Goal: Task Accomplishment & Management: Complete application form

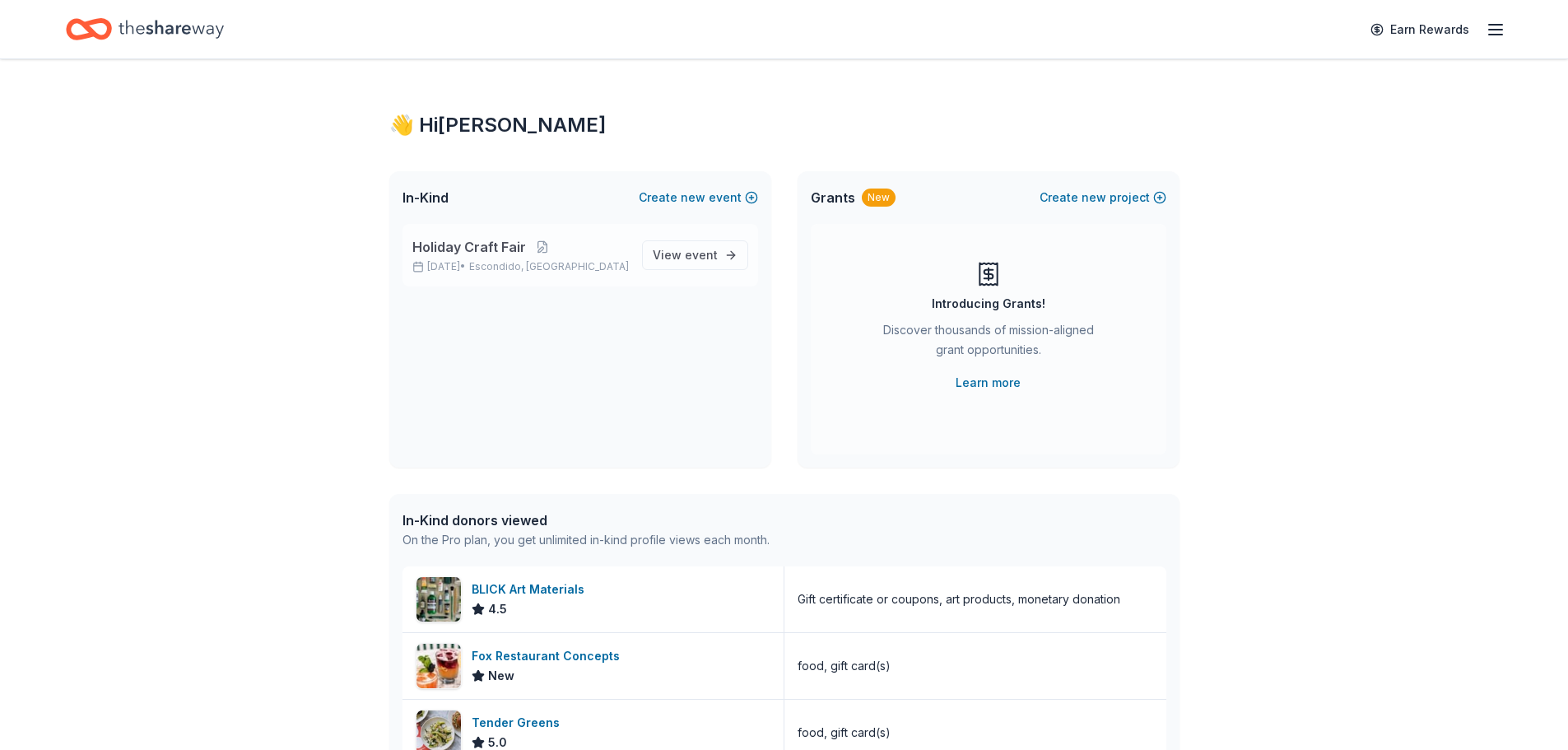
click at [636, 259] on div "Holiday Craft Fair Nov 20, 2025 • Escondido, CA View event" at bounding box center [580, 256] width 356 height 63
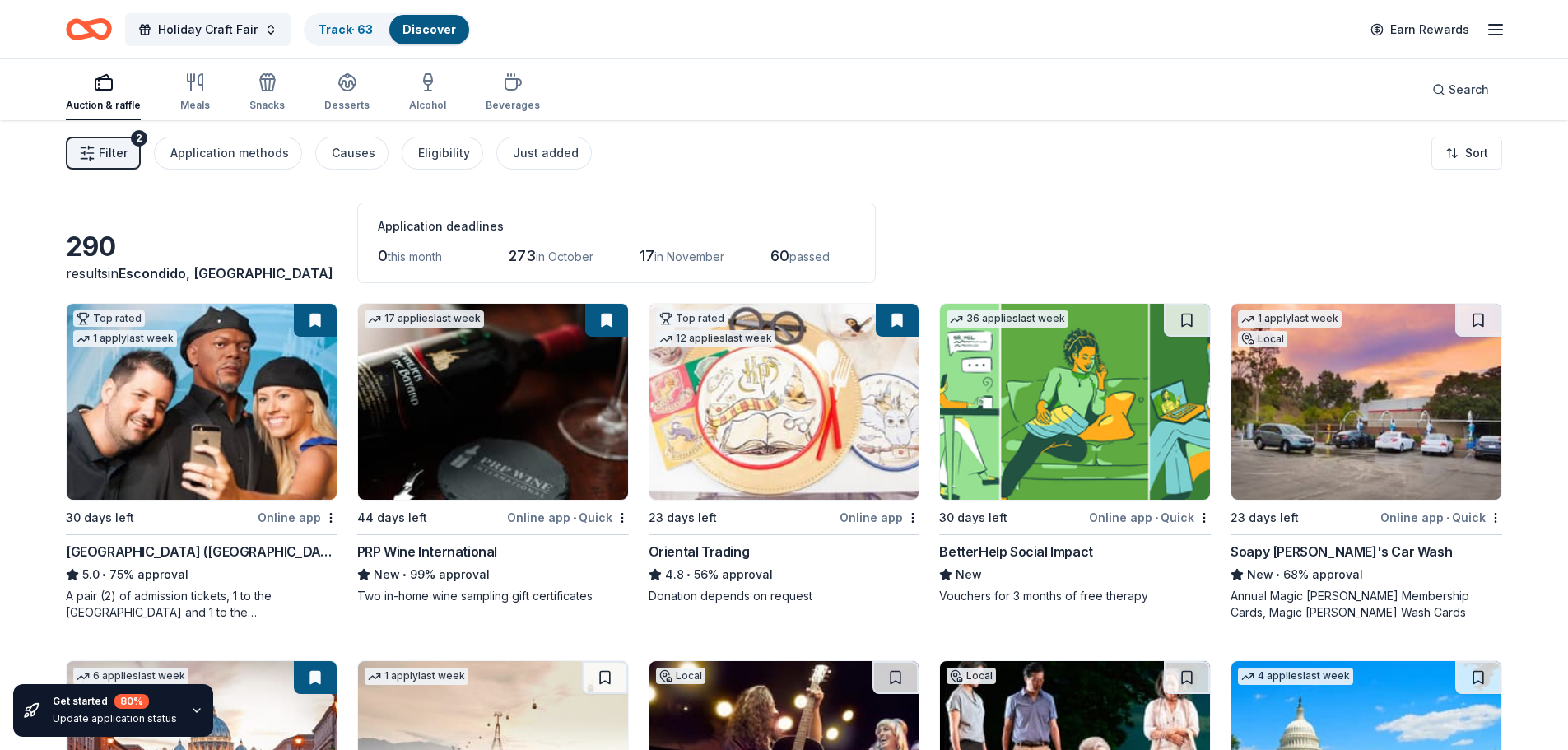
click at [288, 513] on div "Online app" at bounding box center [298, 517] width 80 height 21
click at [1447, 89] on div "Search" at bounding box center [1461, 90] width 57 height 20
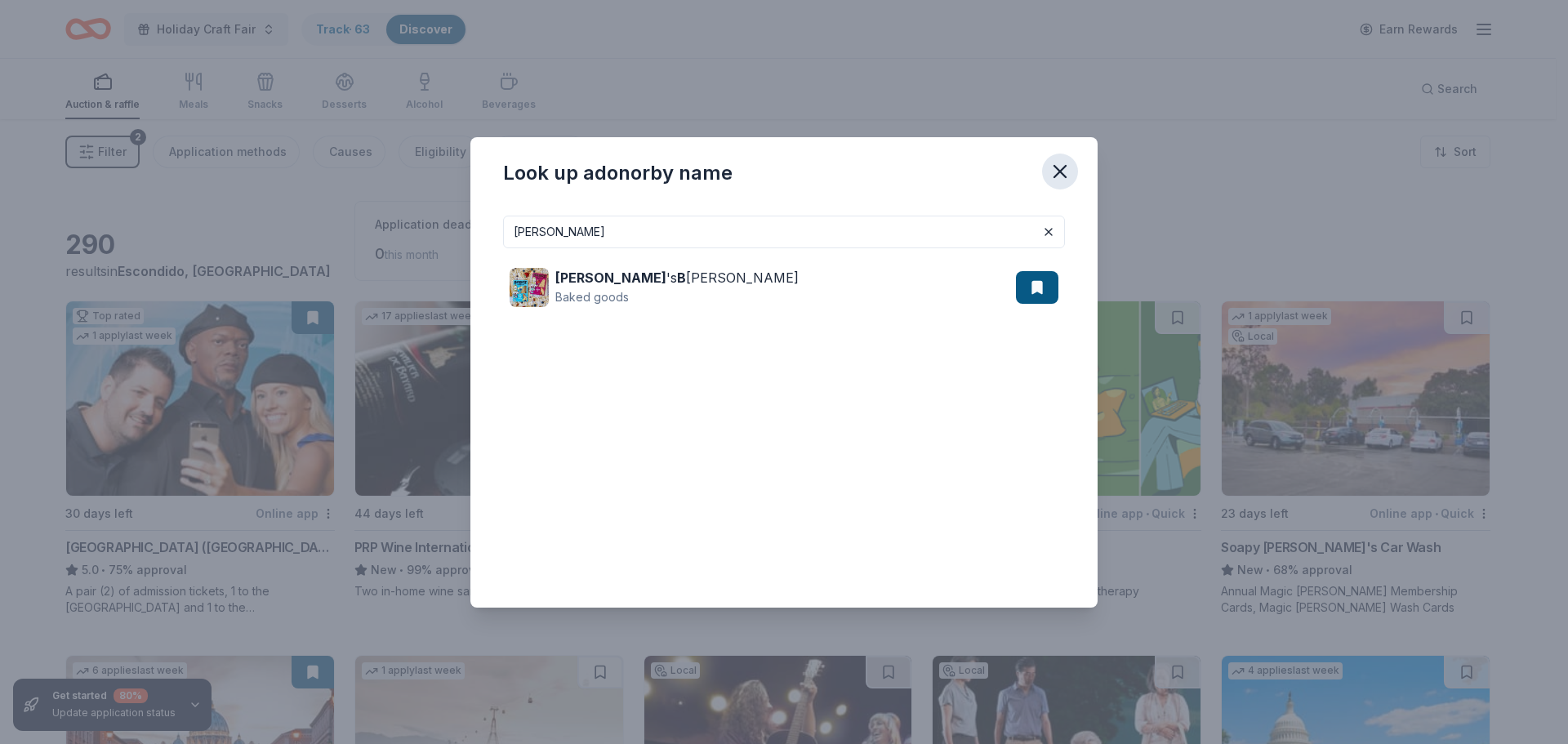
type input "bobo"
click at [1060, 176] on icon "button" at bounding box center [1060, 171] width 23 height 23
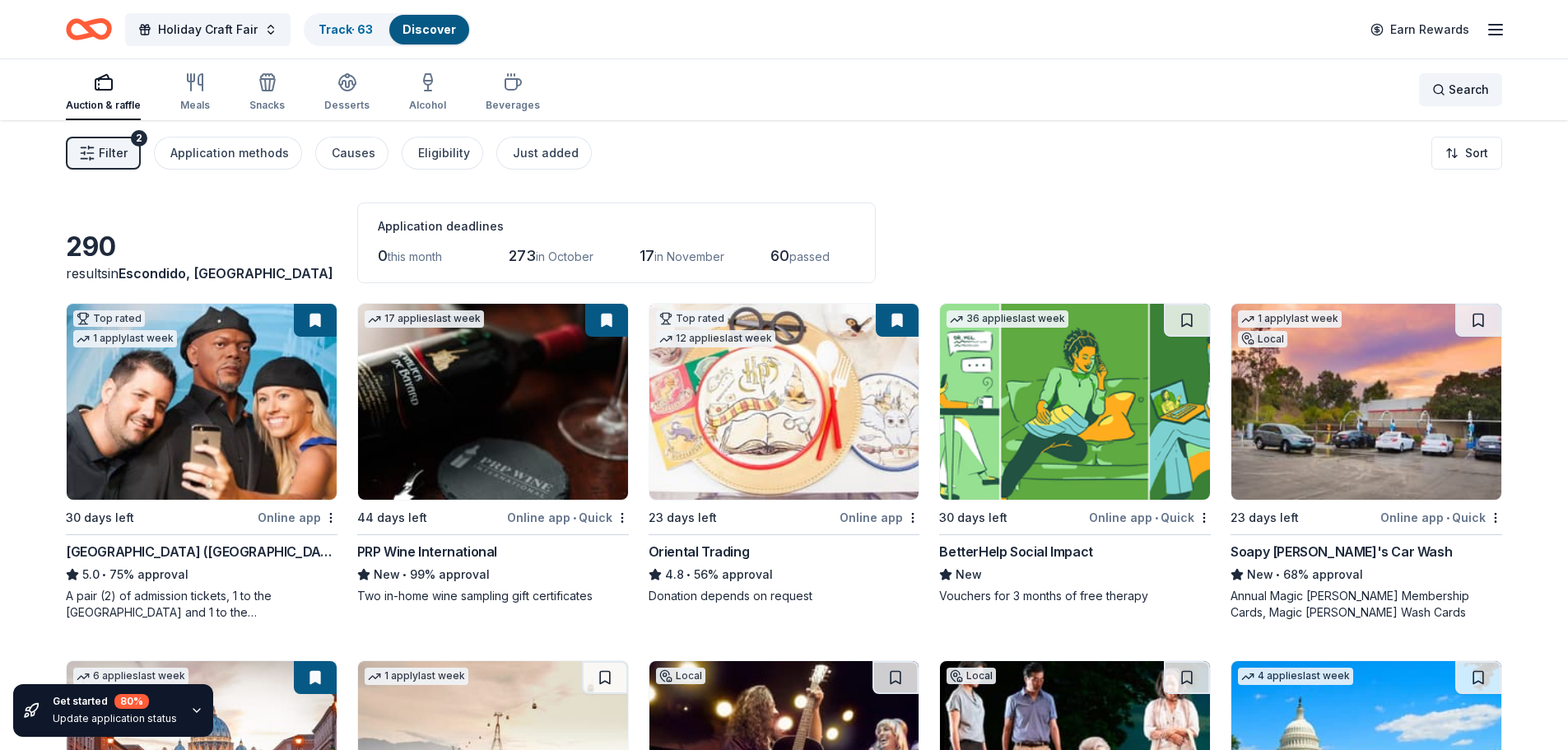
click at [1435, 93] on div "Search" at bounding box center [1461, 90] width 57 height 20
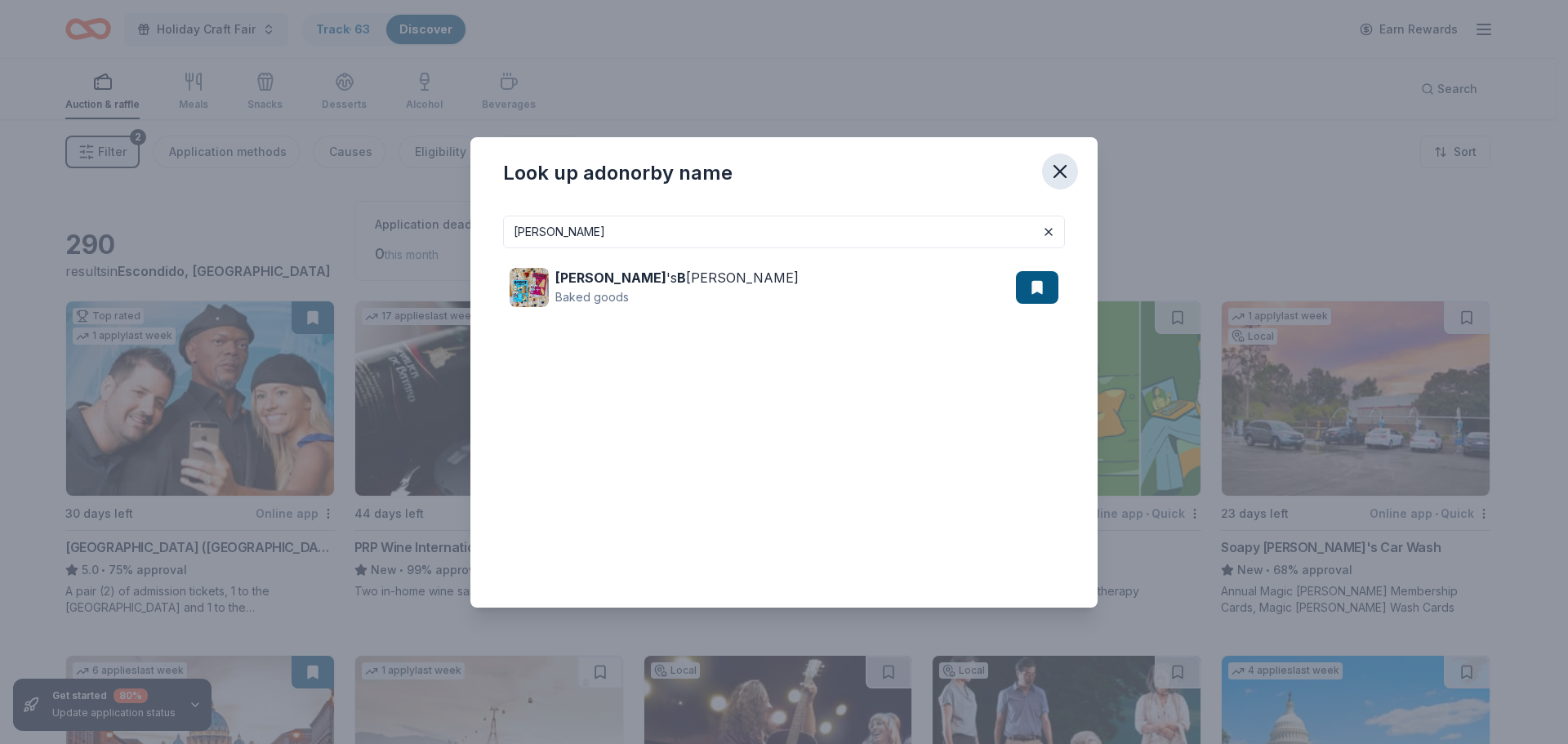
type input "bobo"
click at [1062, 158] on button "button" at bounding box center [1060, 171] width 36 height 36
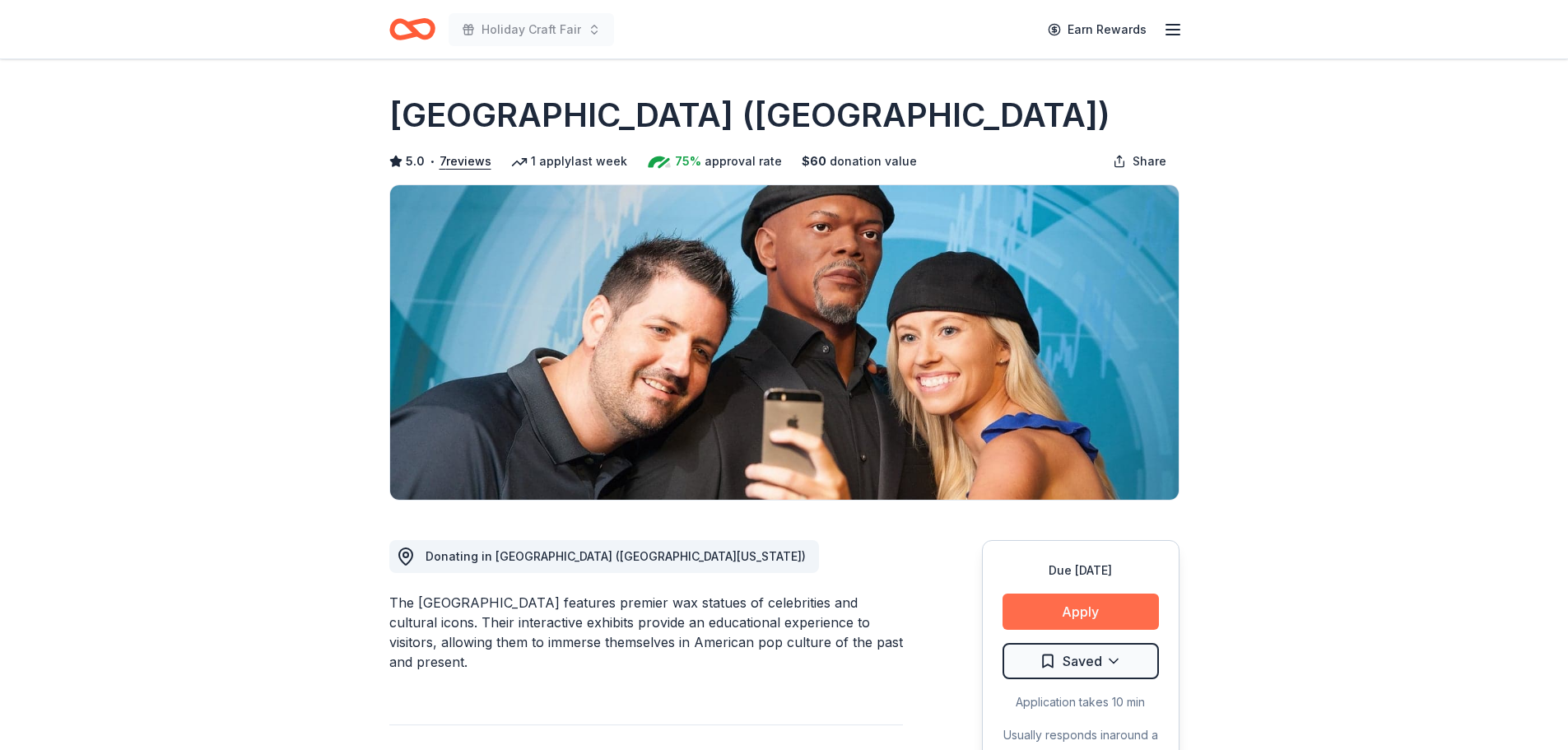
click at [1100, 610] on button "Apply" at bounding box center [1081, 612] width 157 height 36
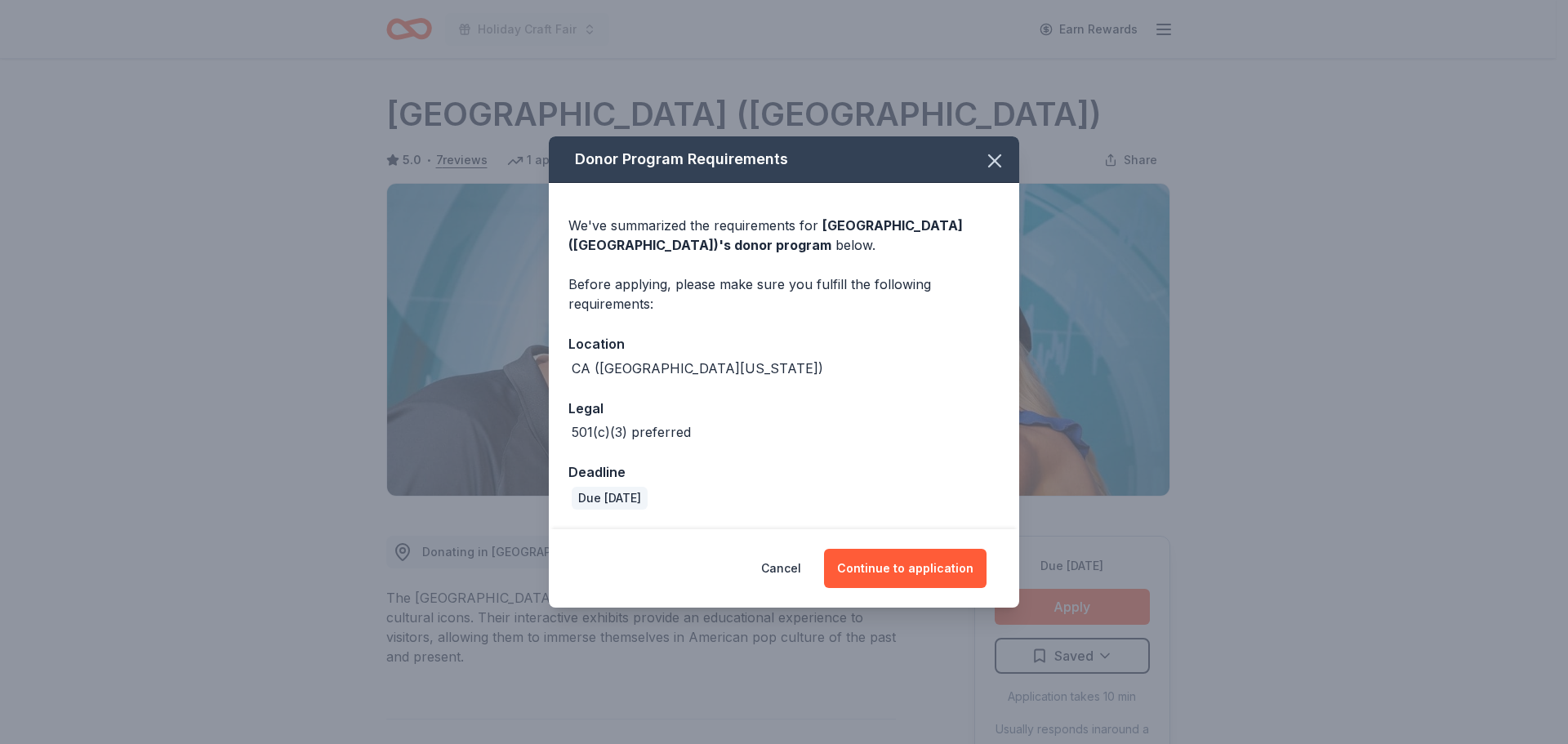
click at [871, 537] on div "Cancel Continue to application" at bounding box center [784, 568] width 471 height 79
click at [882, 567] on button "Continue to application" at bounding box center [905, 568] width 163 height 39
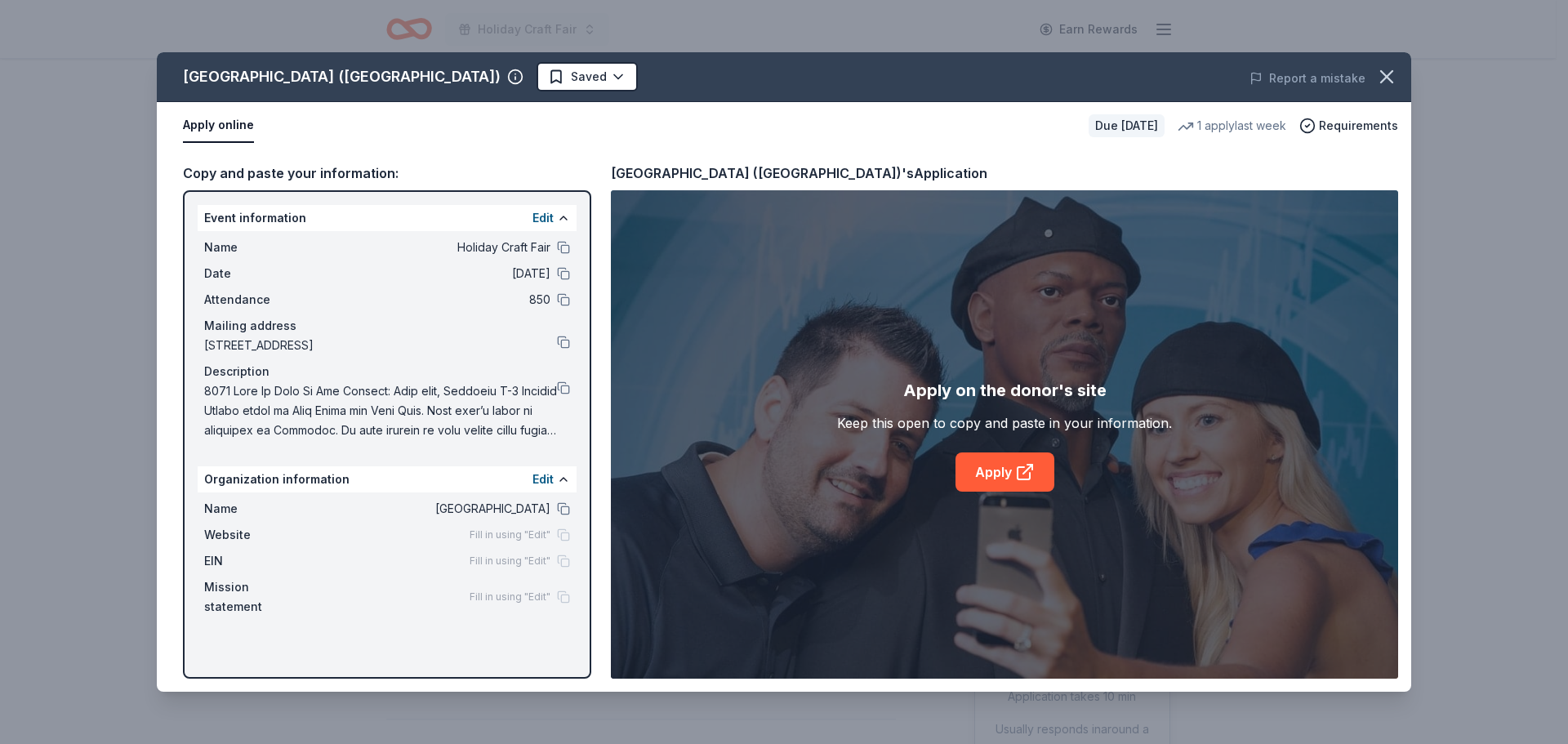
click at [570, 385] on div "Name Holiday Craft Fair Date [DATE] Attendance 850 Mailing address [STREET_ADDR…" at bounding box center [387, 339] width 379 height 216
click at [562, 390] on button at bounding box center [563, 388] width 13 height 13
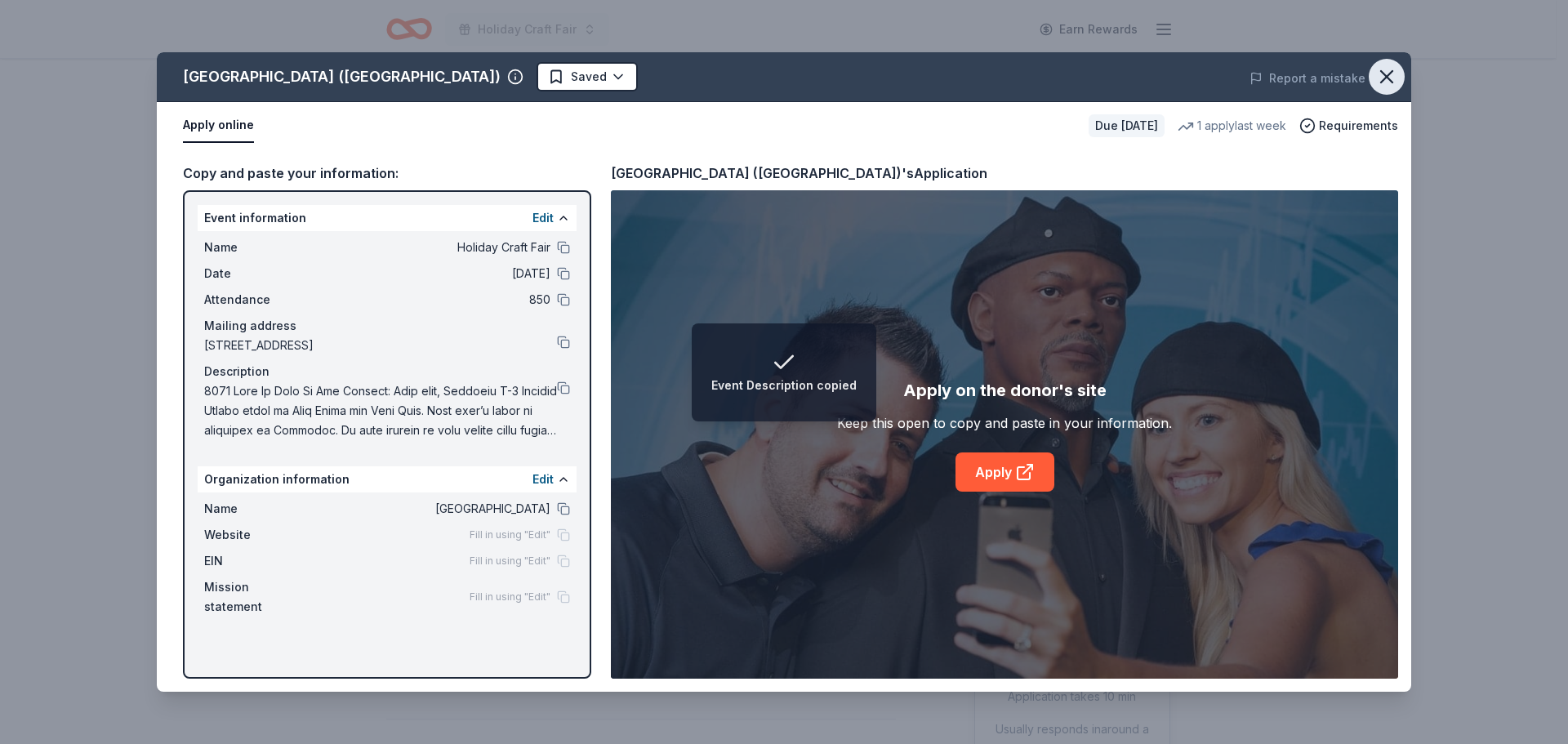
click at [1385, 80] on icon "button" at bounding box center [1387, 77] width 11 height 11
